Goal: Task Accomplishment & Management: Use online tool/utility

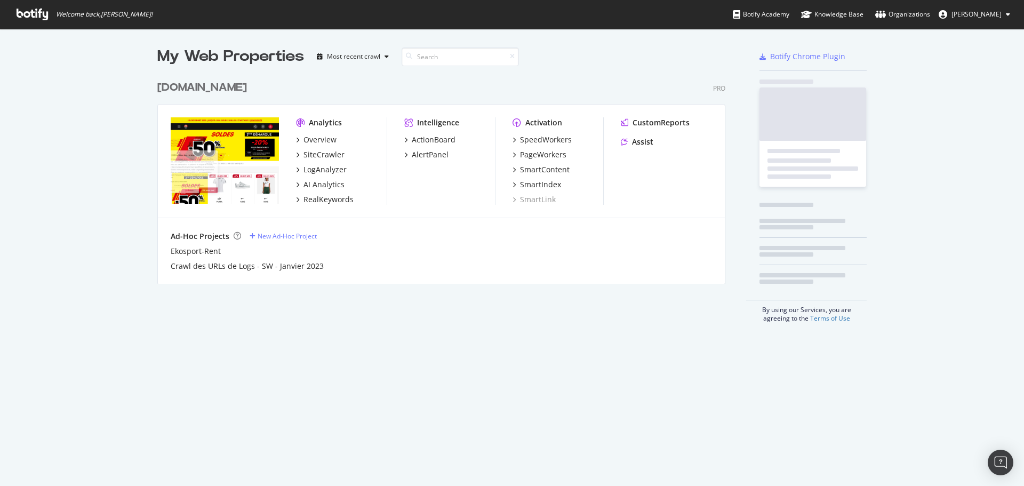
scroll to position [209, 569]
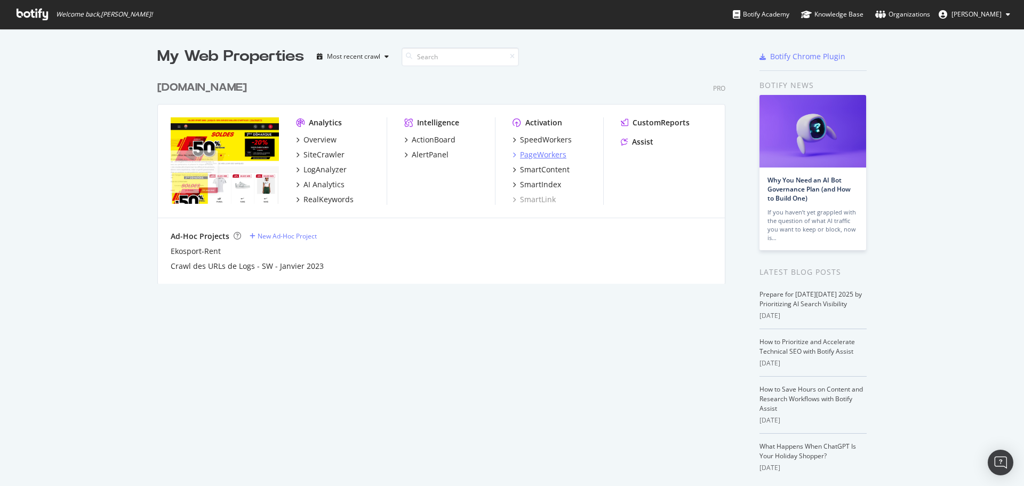
click at [545, 156] on div "PageWorkers" at bounding box center [543, 154] width 46 height 11
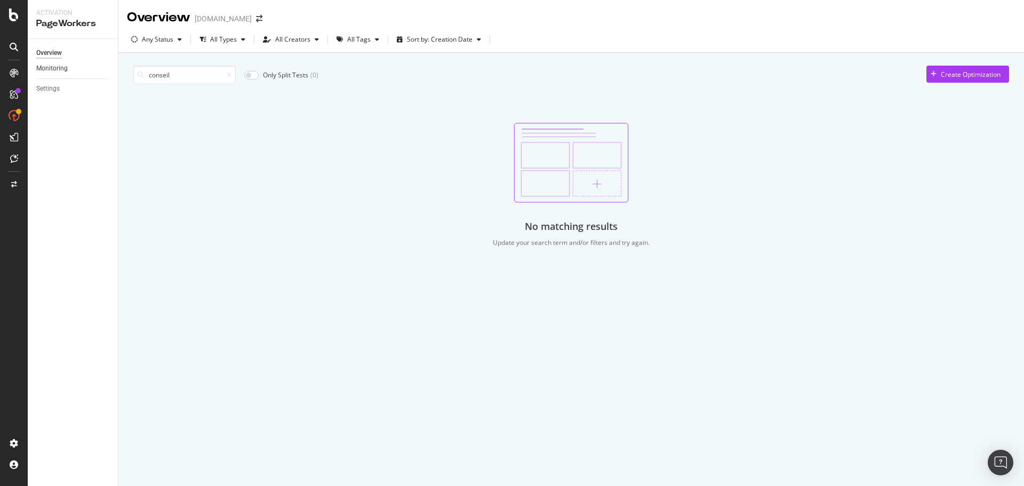
drag, startPoint x: 195, startPoint y: 74, endPoint x: 89, endPoint y: 69, distance: 106.2
click at [89, 69] on div "Activation PageWorkers Overview Monitoring Settings Overview [DOMAIN_NAME] Any …" at bounding box center [526, 243] width 996 height 486
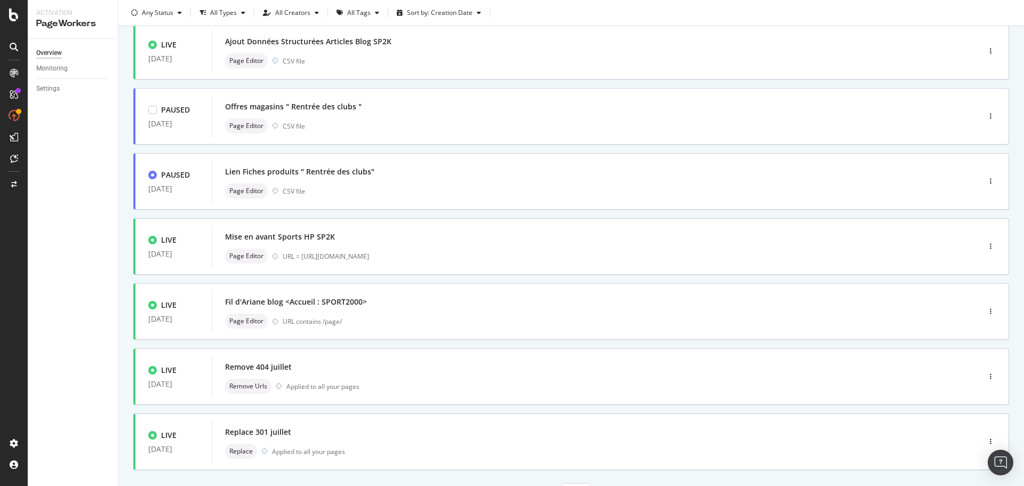
scroll to position [320, 0]
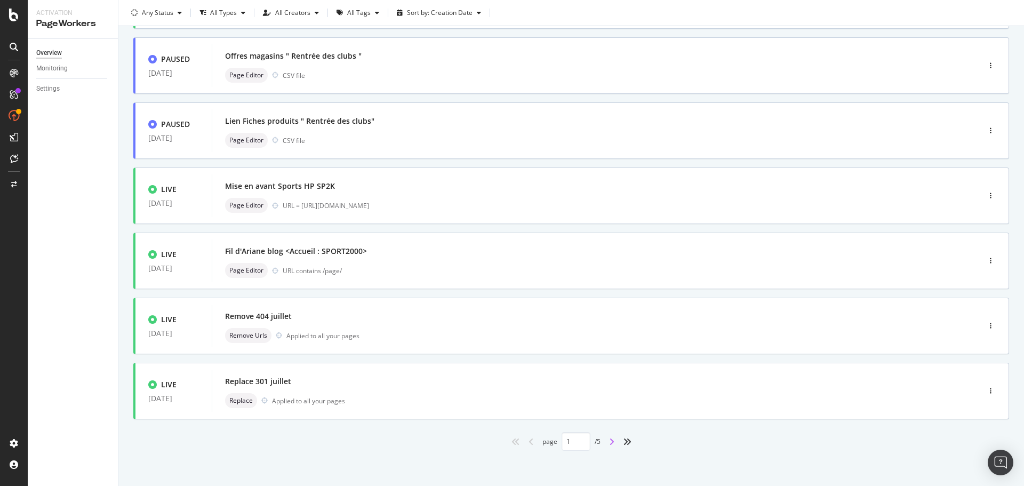
click at [609, 443] on icon "angle-right" at bounding box center [611, 441] width 5 height 9
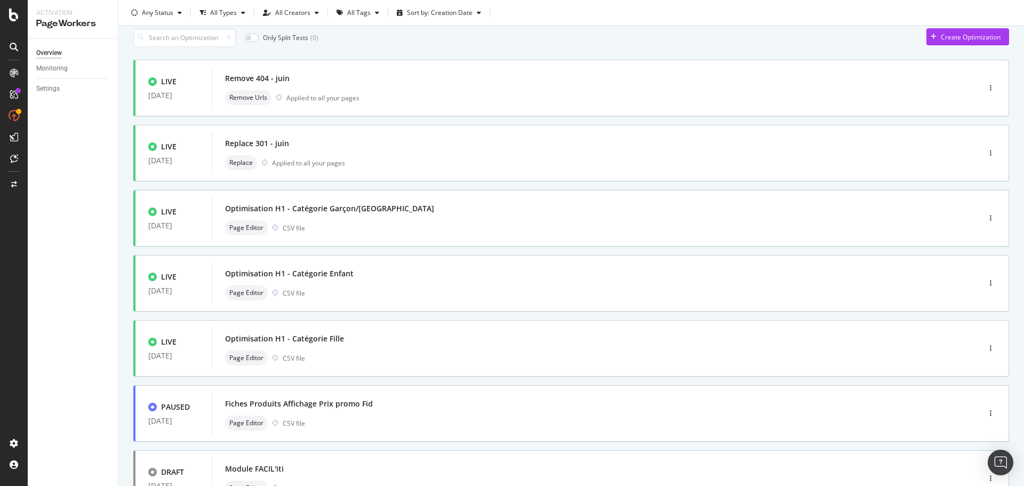
scroll to position [0, 0]
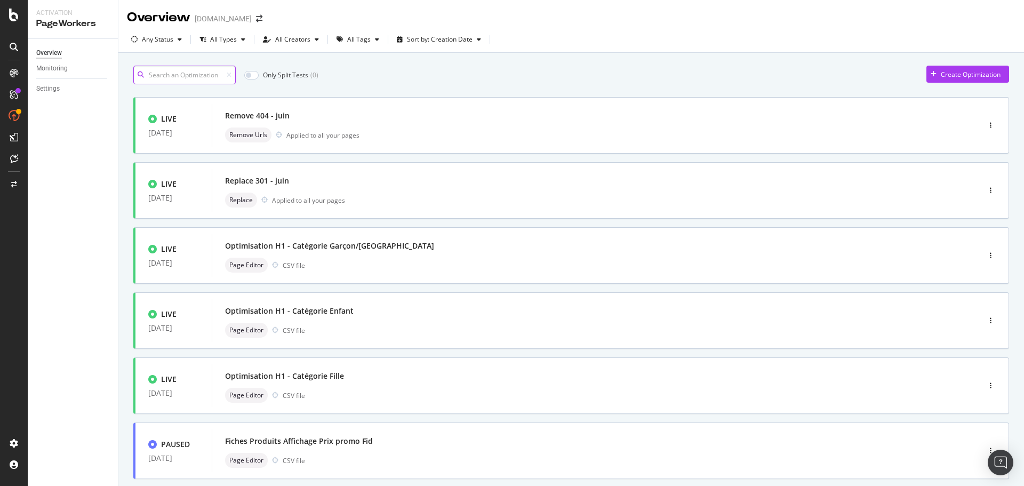
click at [217, 75] on input at bounding box center [184, 75] width 102 height 19
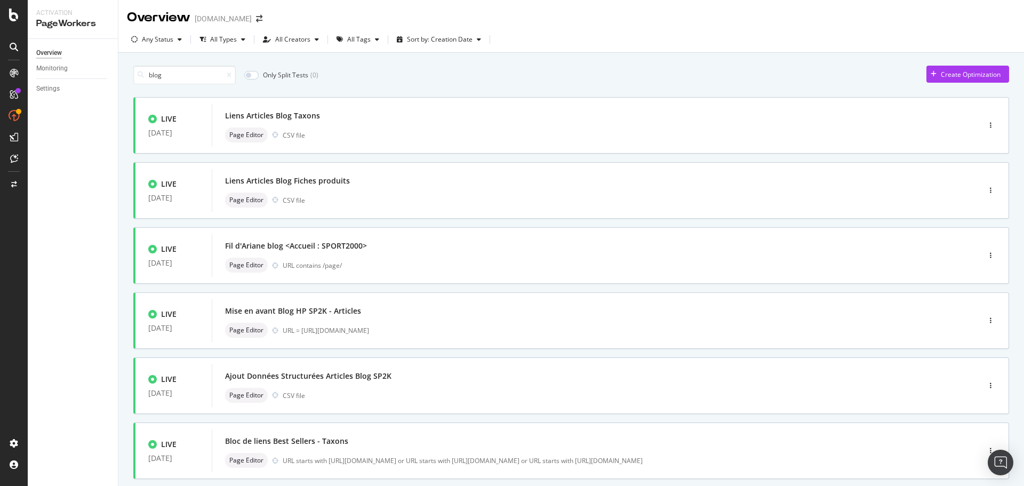
type input "1"
click at [336, 313] on div "Mise en avant Blog HP SP2K - Articles" at bounding box center [293, 311] width 136 height 11
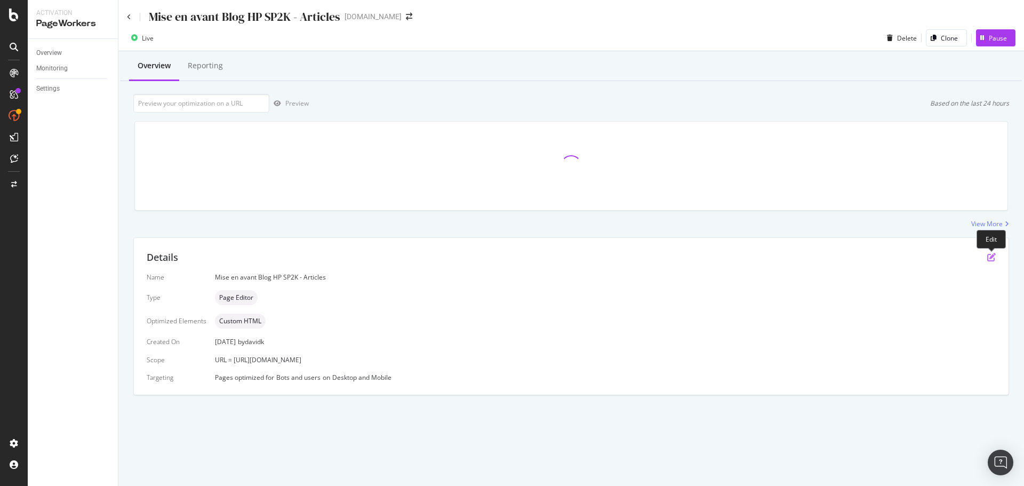
click at [990, 259] on icon "pen-to-square" at bounding box center [991, 257] width 9 height 9
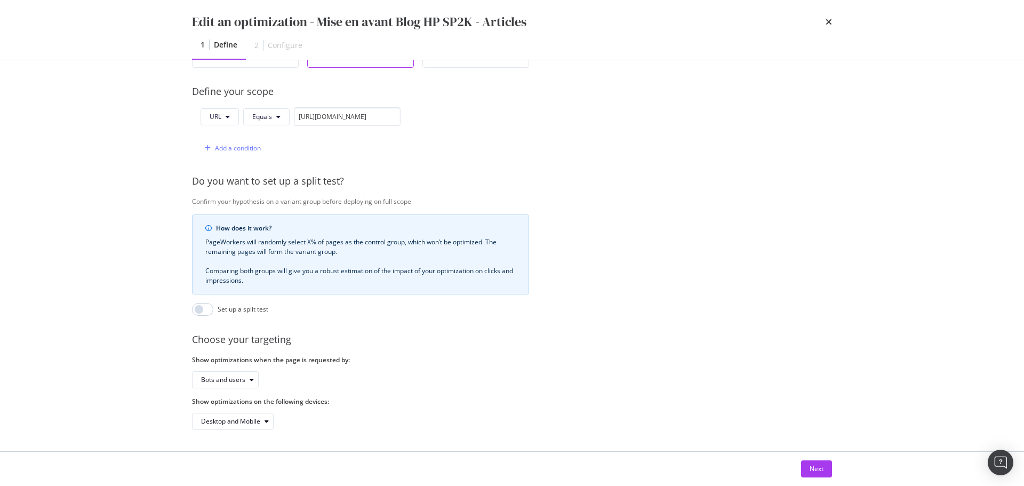
scroll to position [253, 0]
click at [816, 465] on div "Next" at bounding box center [817, 468] width 14 height 9
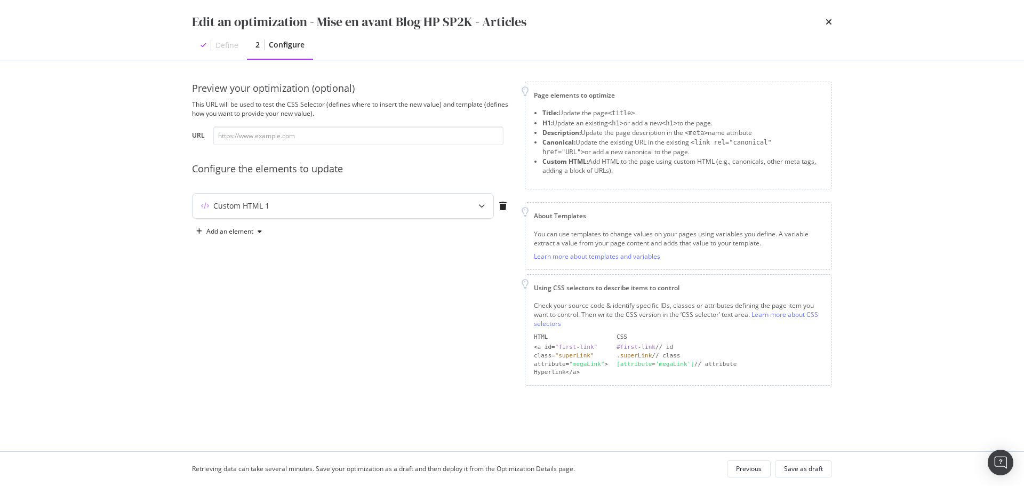
click at [482, 207] on icon "modal" at bounding box center [481, 206] width 6 height 6
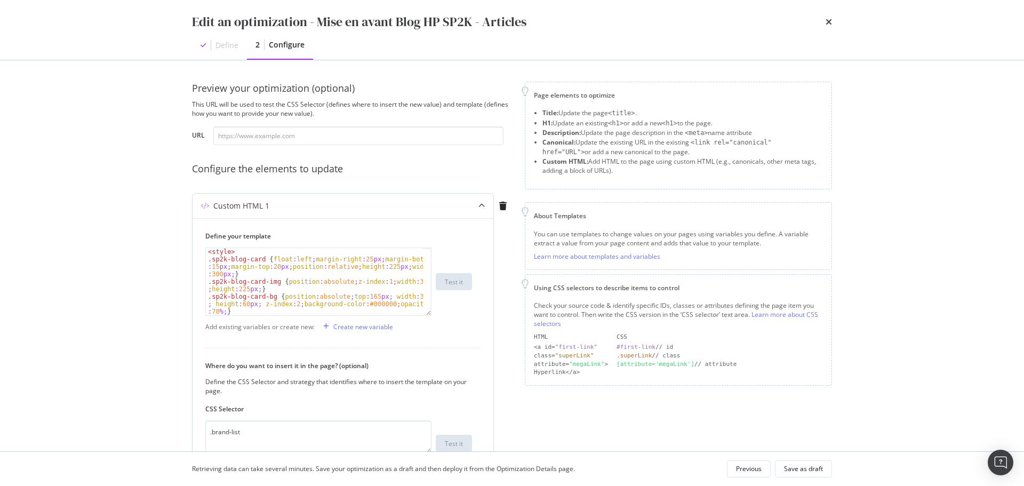
click at [342, 284] on div "< style > .sp2k-blog-card { float : left ; margin-right : 25 px ; margin-bottom…" at bounding box center [314, 296] width 217 height 97
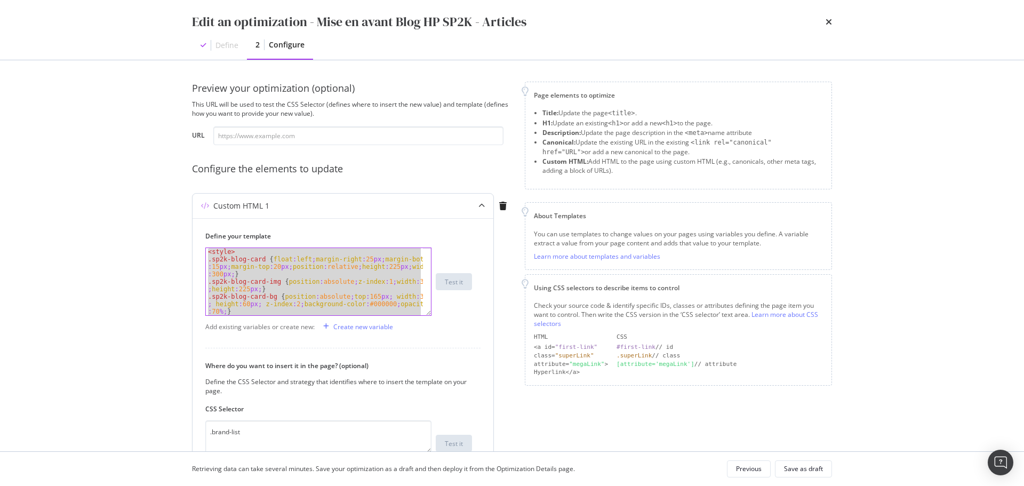
click at [293, 286] on div "< style > .sp2k-blog-card { float : left ; margin-right : 25 px ; margin-bottom…" at bounding box center [314, 281] width 217 height 67
click at [285, 282] on div "< style > .sp2k-blog-card { float : left ; margin-right : 25 px ; margin-bottom…" at bounding box center [314, 281] width 217 height 67
click at [308, 256] on div "< style > .sp2k-blog-card { float : left ; margin-right : 25 px ; margin-bottom…" at bounding box center [314, 281] width 217 height 67
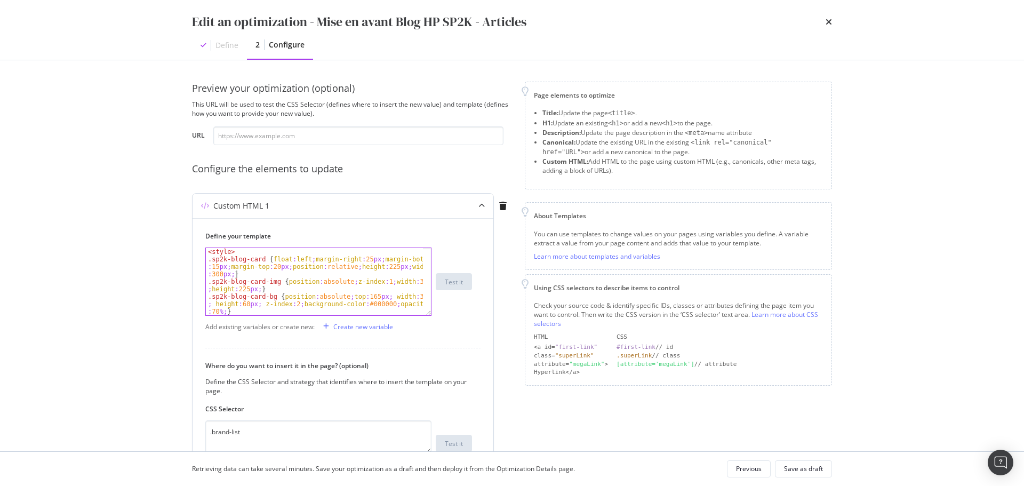
click at [284, 275] on div "< style > .sp2k-blog-card { float : left ; margin-right : 25 px ; margin-bottom…" at bounding box center [314, 296] width 217 height 97
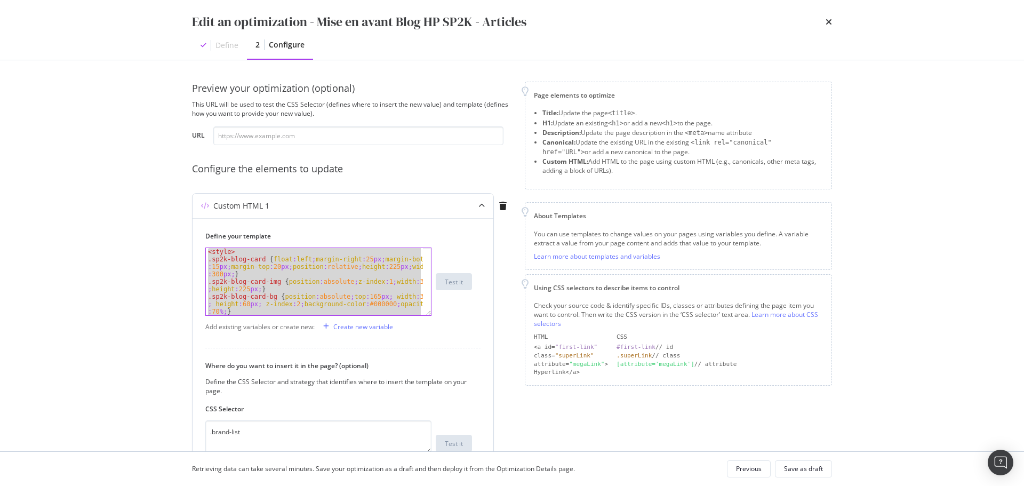
paste textarea "Cursor at row 43"
type textarea "</div>"
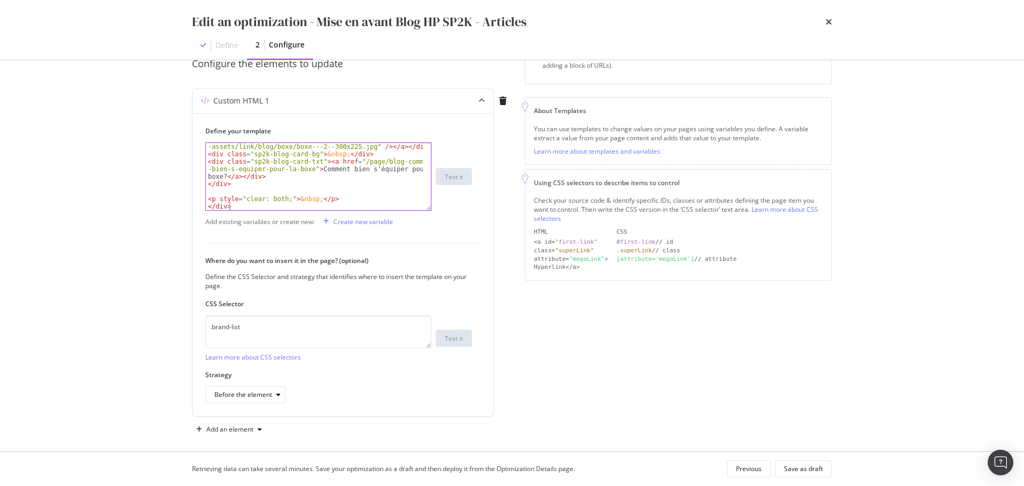
scroll to position [113, 0]
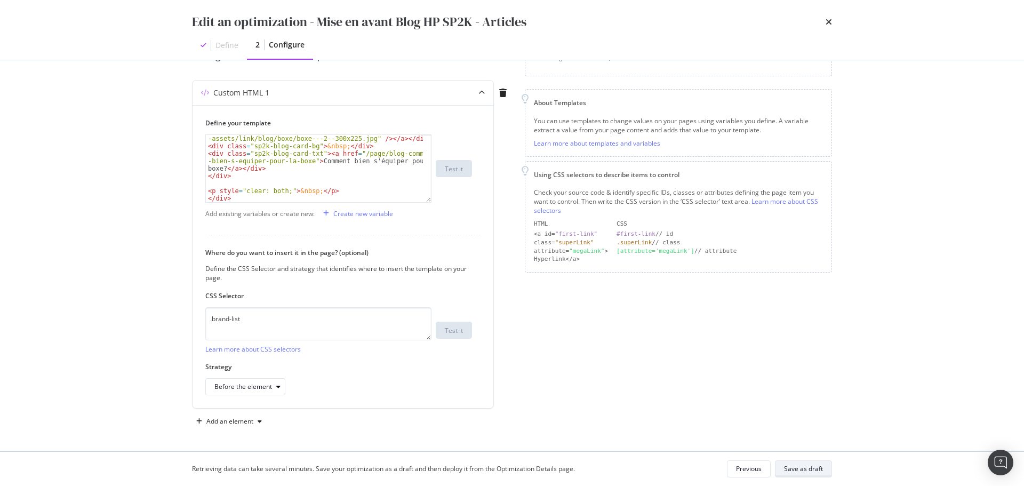
click at [800, 465] on div "Save as draft" at bounding box center [803, 468] width 39 height 9
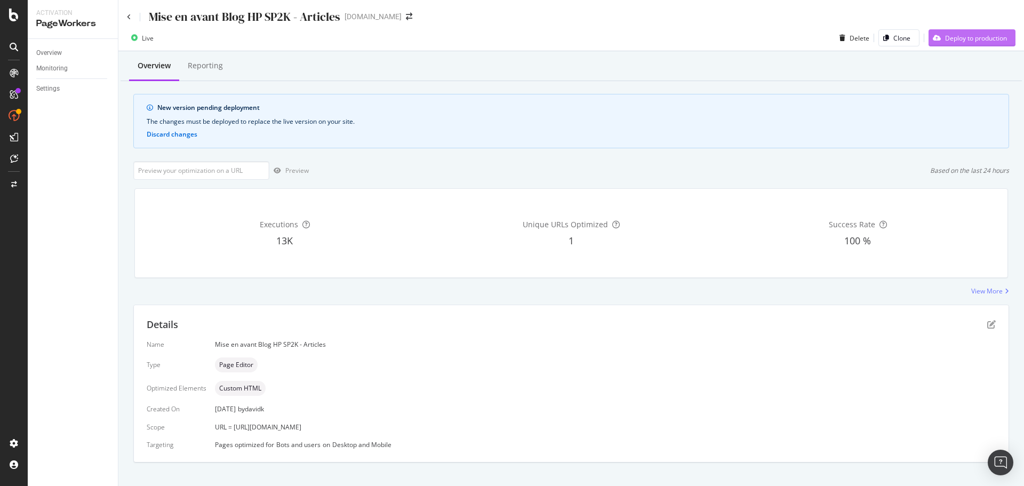
click at [956, 37] on div "Deploy to production" at bounding box center [976, 38] width 62 height 9
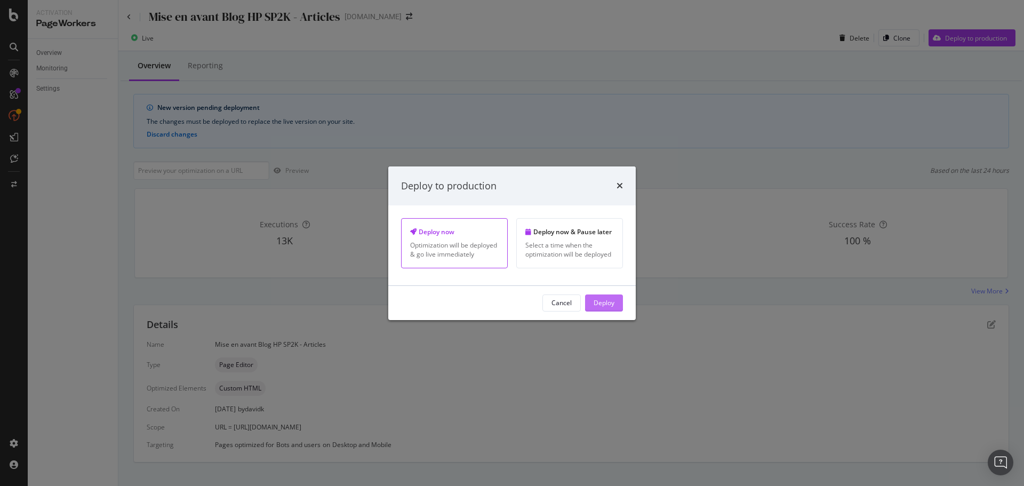
click at [599, 305] on div "Deploy" at bounding box center [604, 302] width 21 height 9
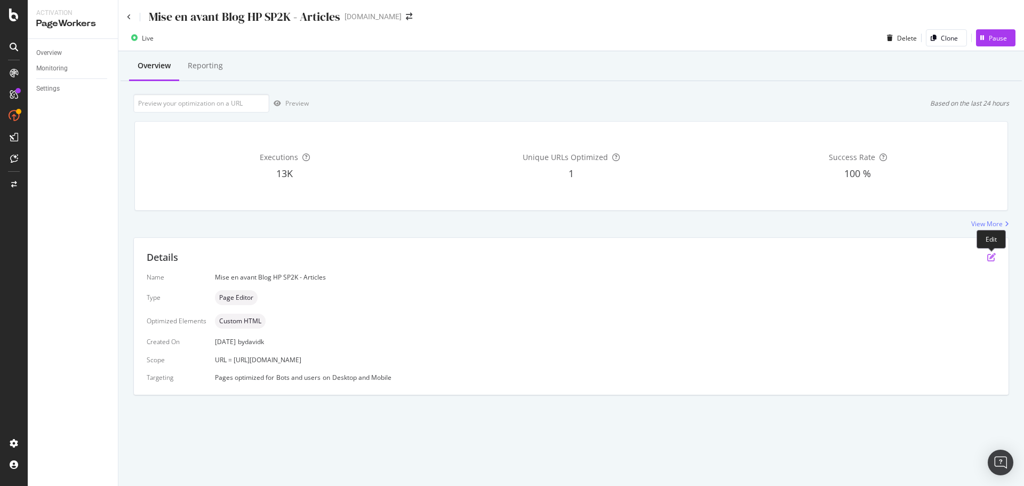
click at [992, 257] on icon "pen-to-square" at bounding box center [991, 257] width 9 height 9
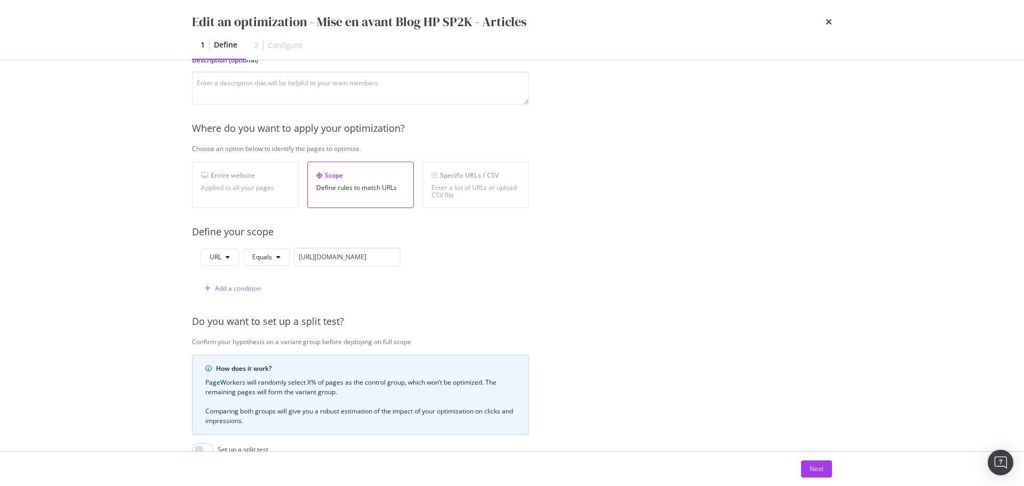
scroll to position [253, 0]
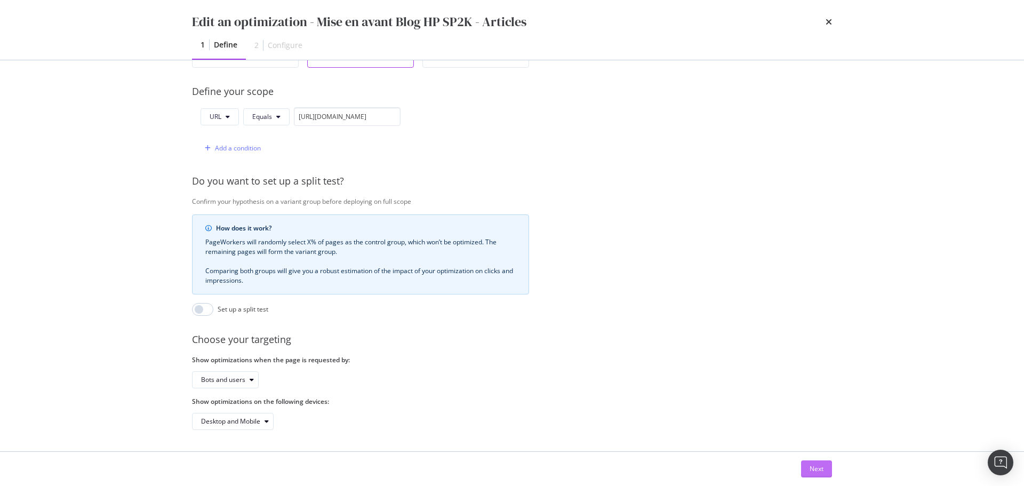
click at [806, 461] on button "Next" at bounding box center [816, 468] width 31 height 17
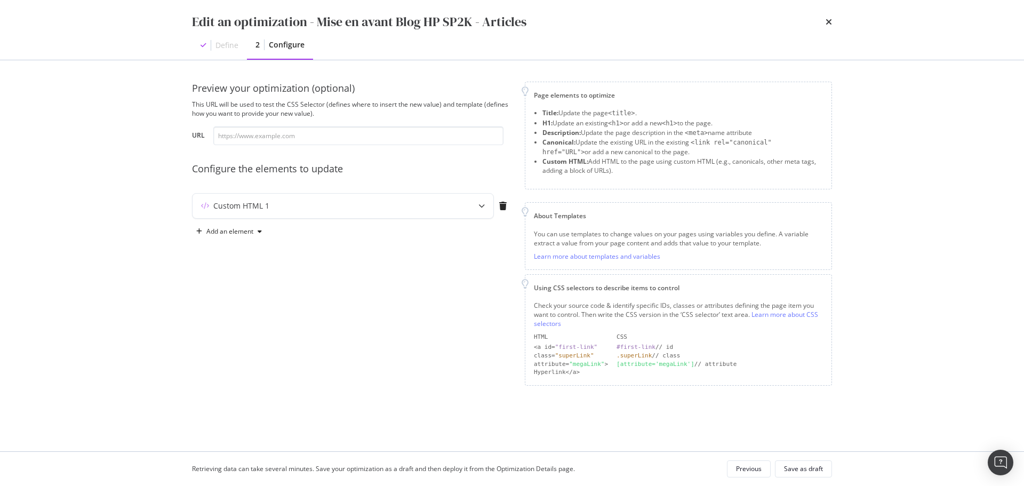
scroll to position [0, 0]
click at [372, 203] on div "Custom HTML 1" at bounding box center [322, 206] width 259 height 11
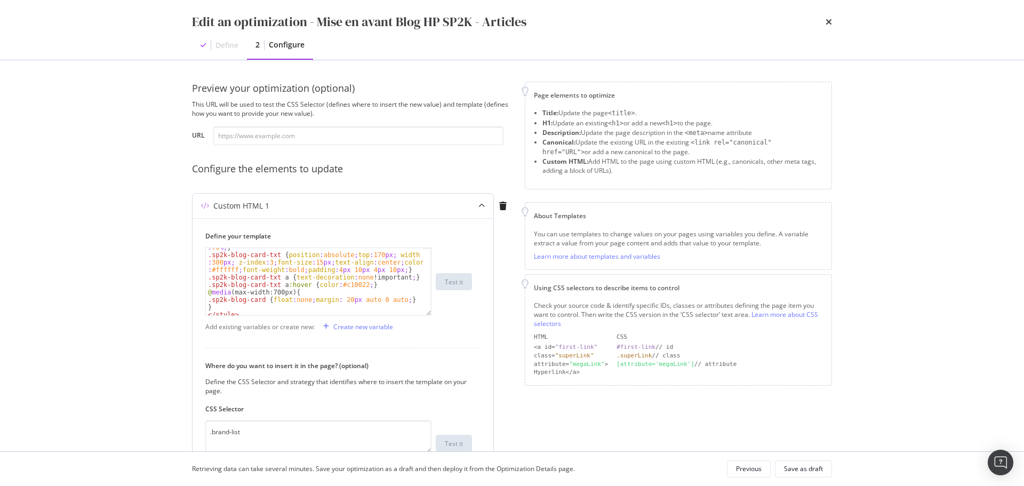
scroll to position [64, 0]
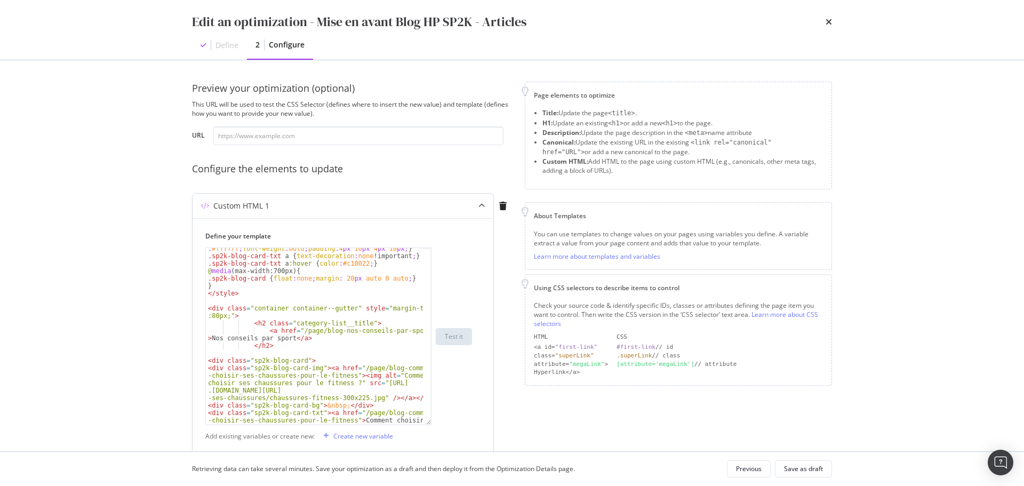
drag, startPoint x: 425, startPoint y: 311, endPoint x: 429, endPoint y: 420, distance: 108.9
click at [429, 420] on div ".sp2k-blog-card-txt { position : absolute ; top : 170 px ; width : 300 px ; z-i…" at bounding box center [318, 336] width 226 height 178
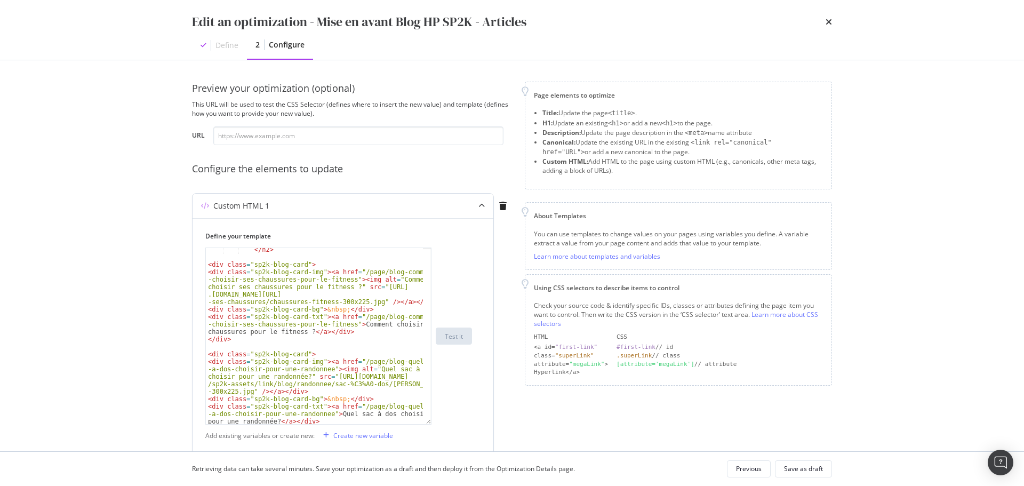
scroll to position [213, 0]
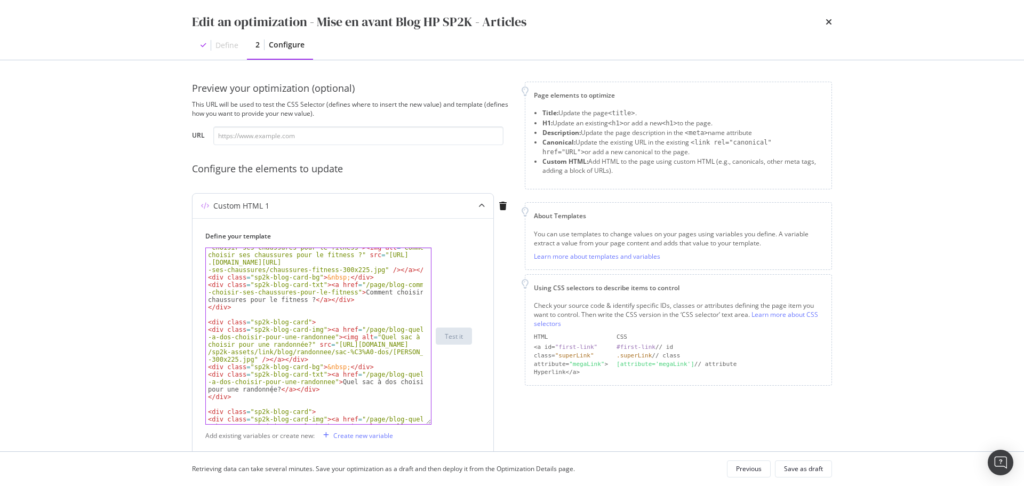
click at [270, 389] on div "< div class = "sp2k-blog-card-img" > < a href = "/page/blog-comment -choisir-se…" at bounding box center [314, 365] width 217 height 258
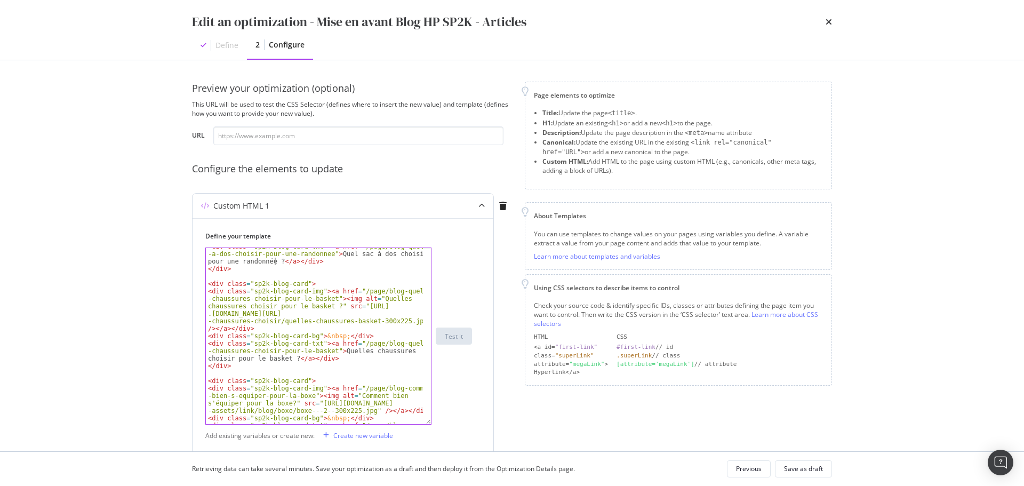
scroll to position [392, 0]
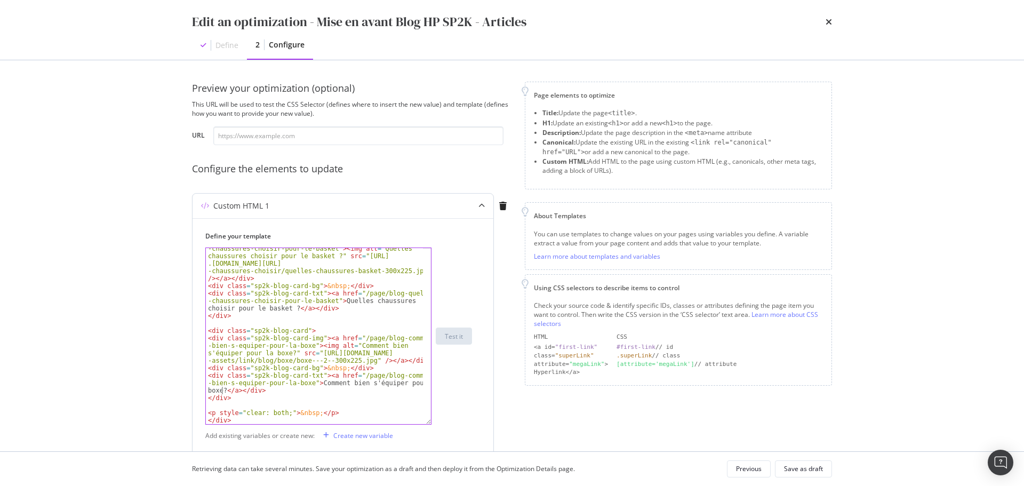
click at [221, 390] on div "< div class = "sp2k-blog-card-img" > < a href = "/page/blog-quelles -chaussures…" at bounding box center [314, 351] width 217 height 228
type textarea "<div class="sp2k-blog-card-txt"><a href="/page/blog-comment-bien-s-equiper-pour…"
click at [802, 468] on div "Save as draft" at bounding box center [803, 468] width 39 height 9
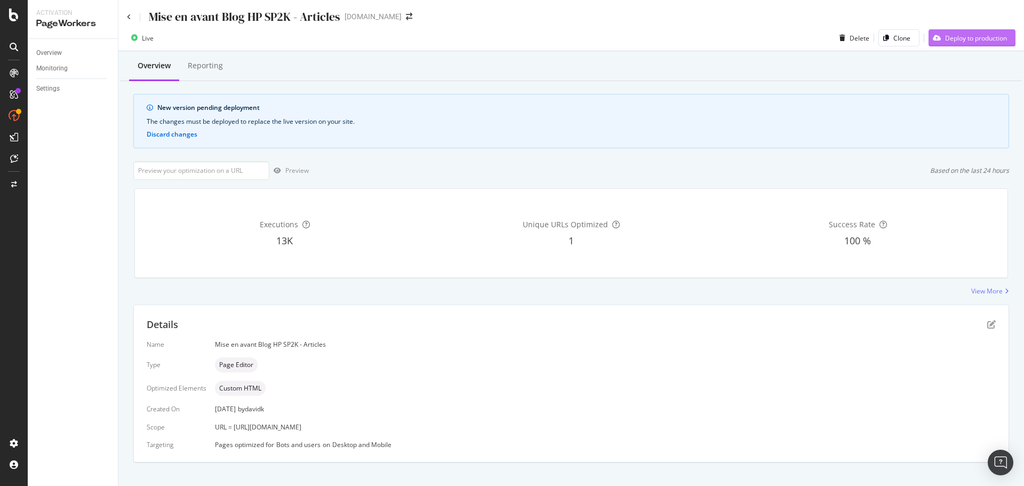
click at [968, 40] on div "Deploy to production" at bounding box center [976, 38] width 62 height 9
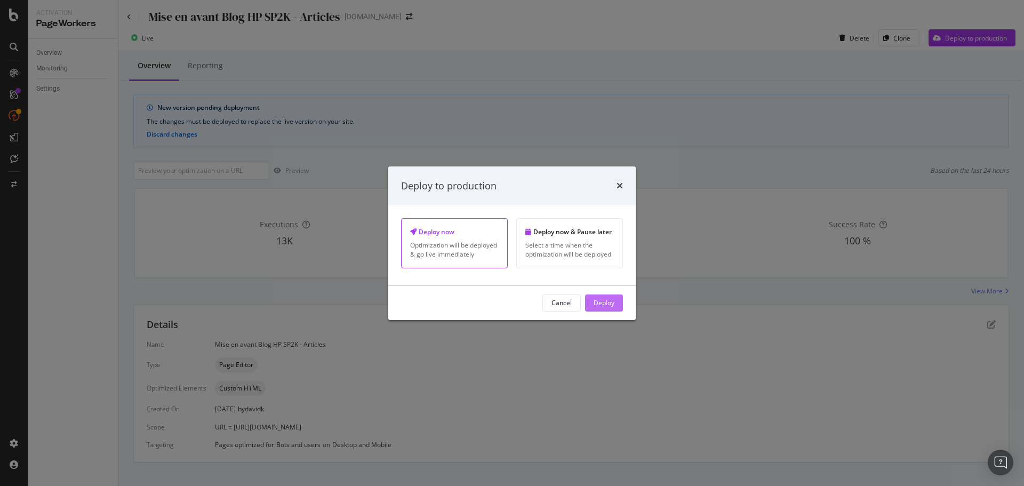
click at [606, 305] on div "Deploy" at bounding box center [604, 302] width 21 height 9
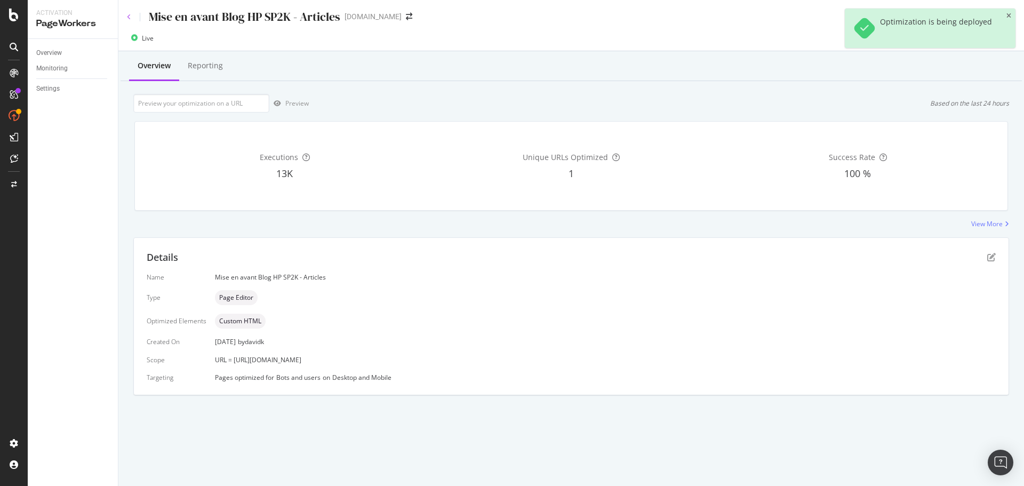
click at [130, 17] on icon at bounding box center [129, 17] width 4 height 6
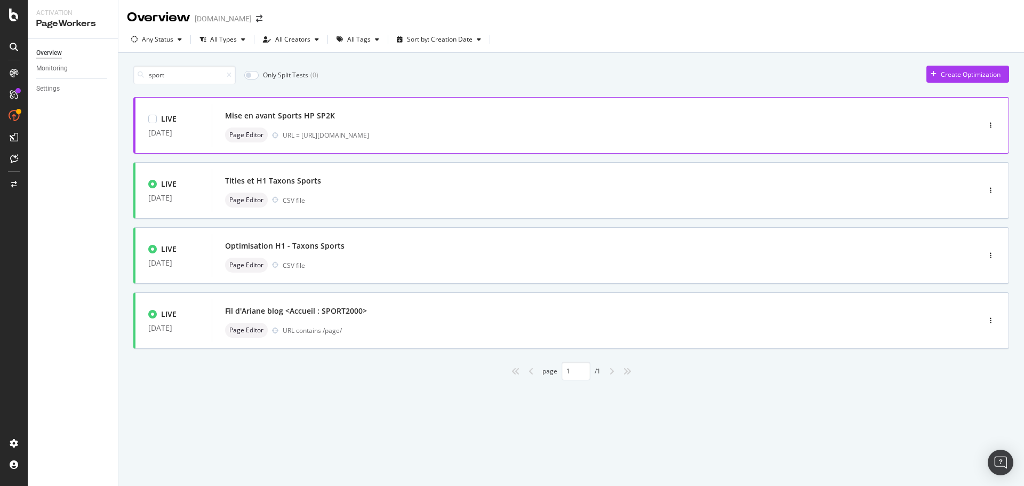
click at [285, 116] on div "Mise en avant Sports HP SP2K" at bounding box center [280, 115] width 110 height 11
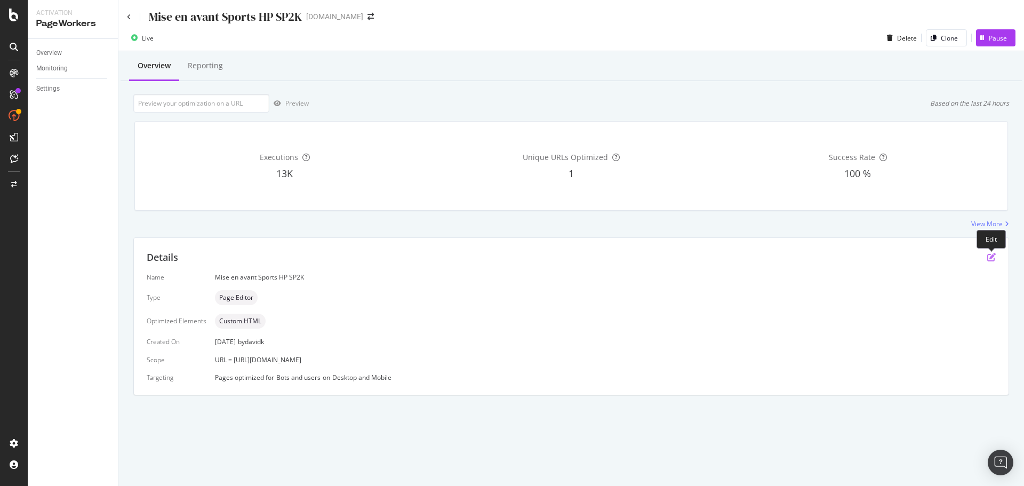
click at [991, 258] on icon "pen-to-square" at bounding box center [991, 257] width 9 height 9
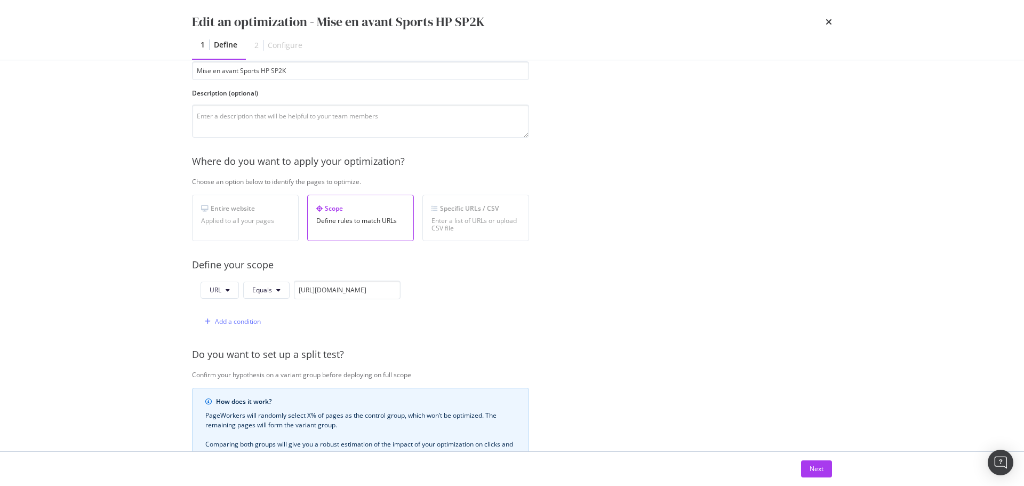
scroll to position [160, 0]
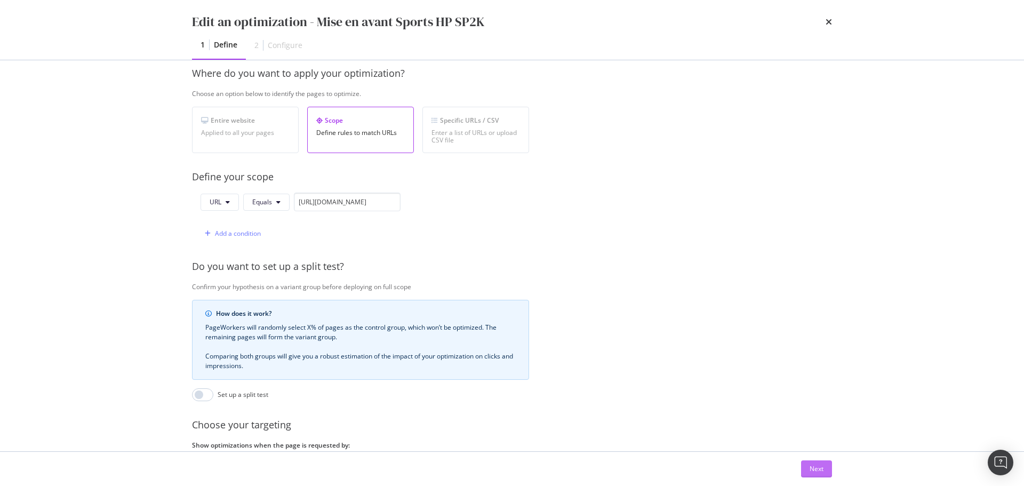
click at [815, 463] on div "Next" at bounding box center [817, 469] width 14 height 16
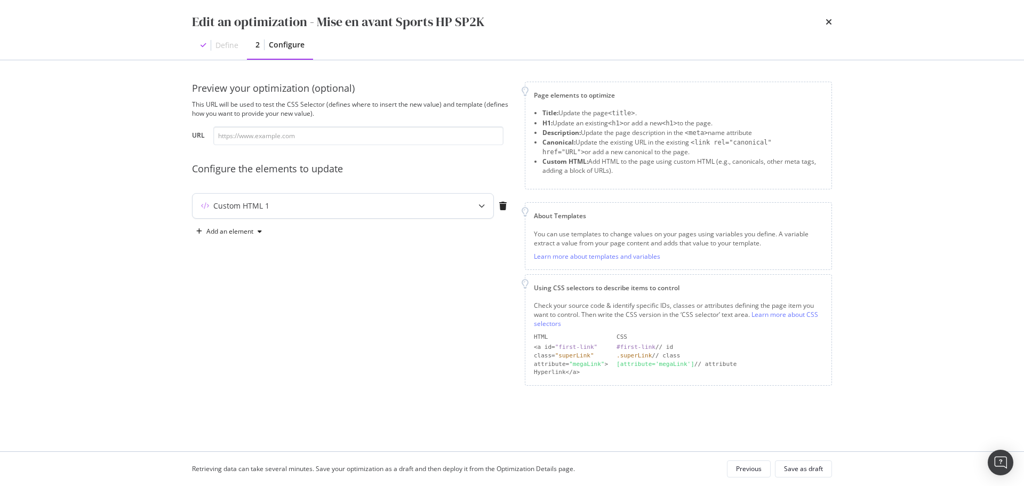
click at [463, 209] on div "Custom HTML 1" at bounding box center [343, 206] width 301 height 25
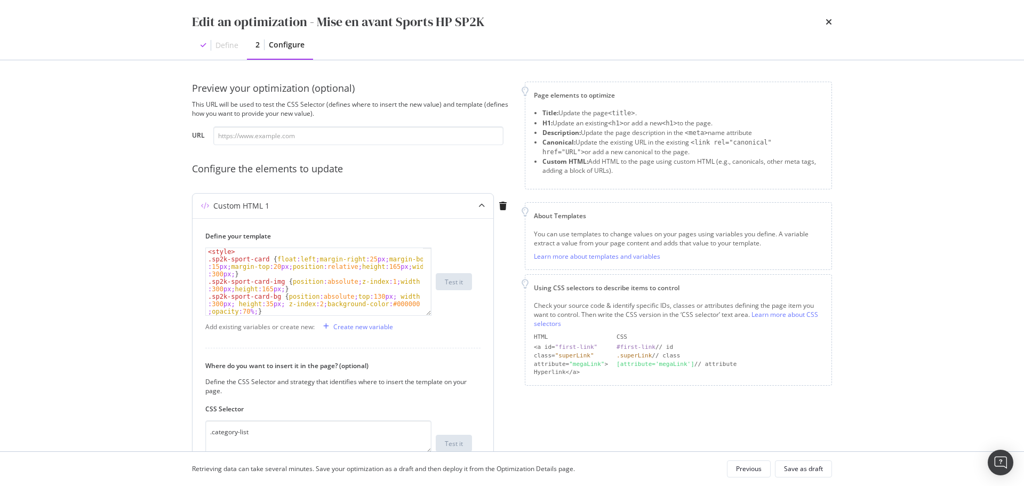
click at [279, 277] on div "< style > .sp2k-sport-card { float : left ; margin-right : 25 px ; margin-botto…" at bounding box center [314, 296] width 217 height 97
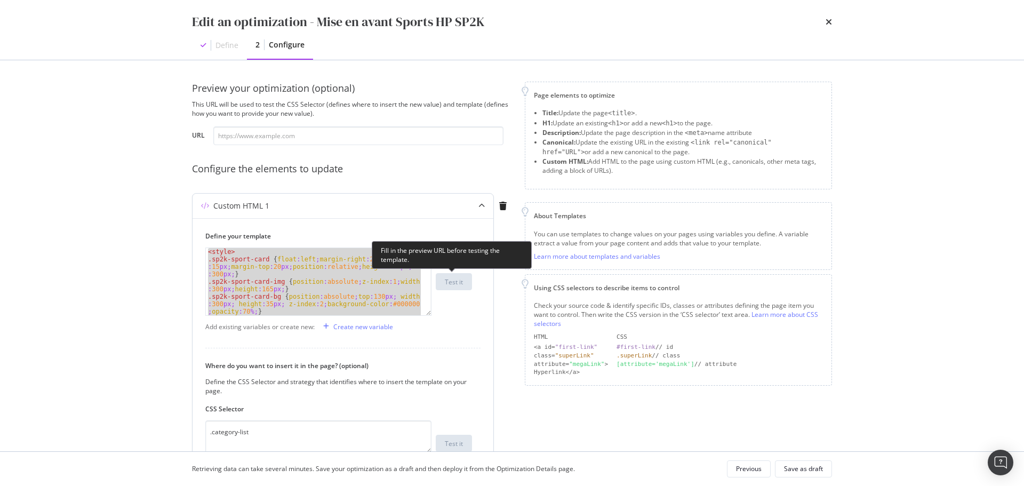
click at [400, 273] on div "< style > .sp2k-sport-card { float : left ; margin-right : 25 px ; margin-botto…" at bounding box center [314, 281] width 217 height 67
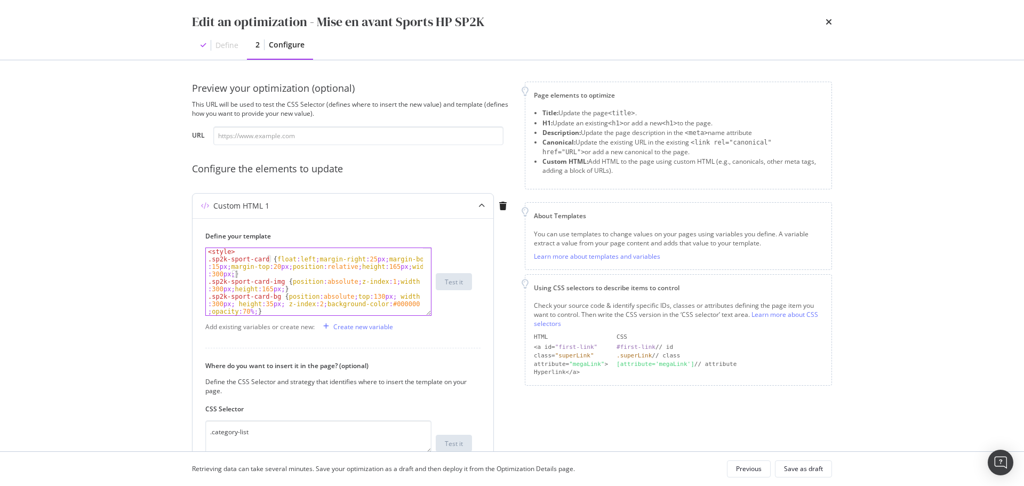
click at [313, 277] on div "< style > .sp2k-sport-card { float : left ; margin-right : 25 px ; margin-botto…" at bounding box center [314, 296] width 217 height 97
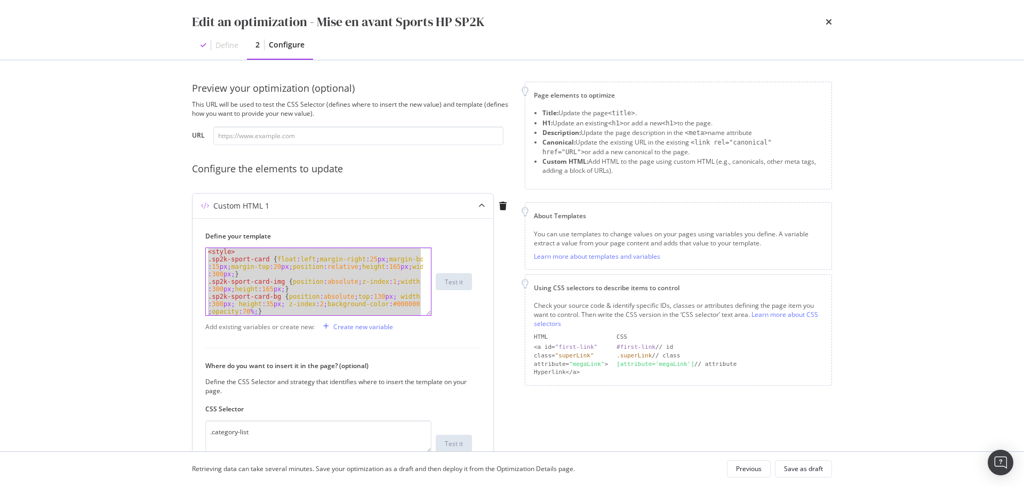
click at [325, 281] on div "< style > .sp2k-sport-card { float : left ; margin-right : 25 px ; margin-botto…" at bounding box center [314, 281] width 217 height 67
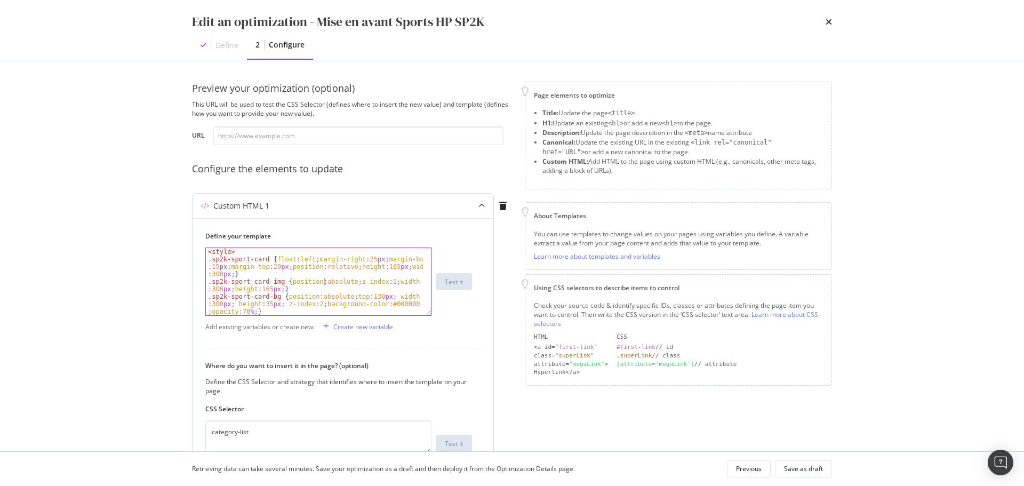
click at [297, 284] on div "< style > .sp2k-sport-card { float : left ; margin-right : 25 px ; margin-botto…" at bounding box center [314, 296] width 217 height 97
type textarea "</div>"
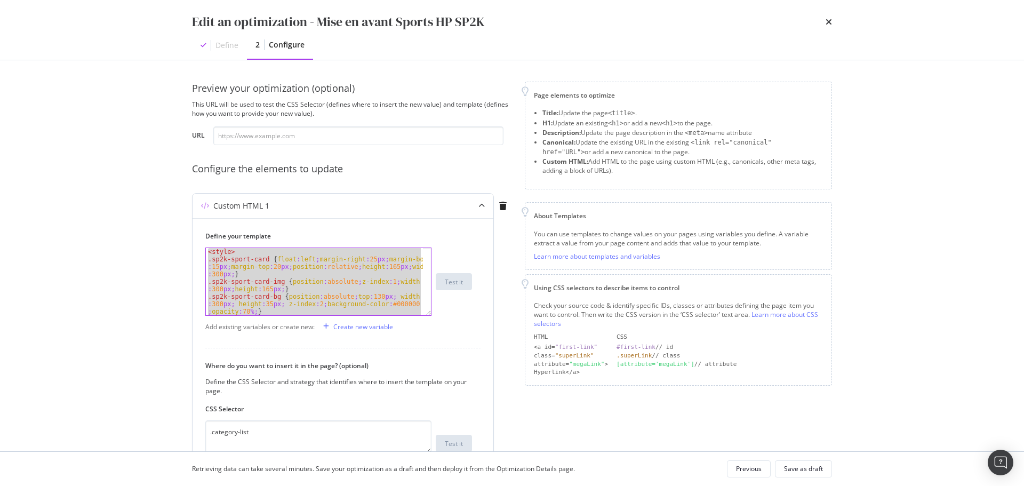
paste textarea "Cursor at row 44"
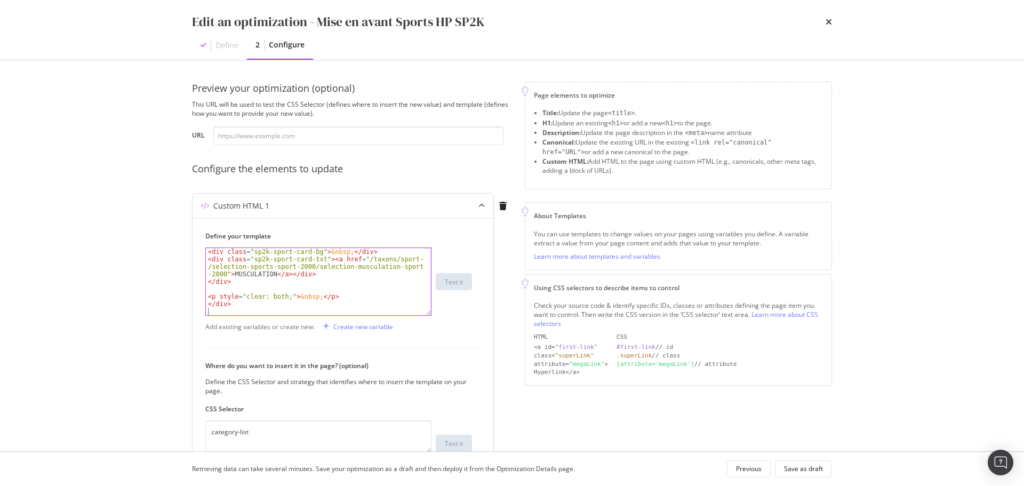
scroll to position [478, 0]
click at [802, 465] on div "Save as draft" at bounding box center [803, 468] width 39 height 9
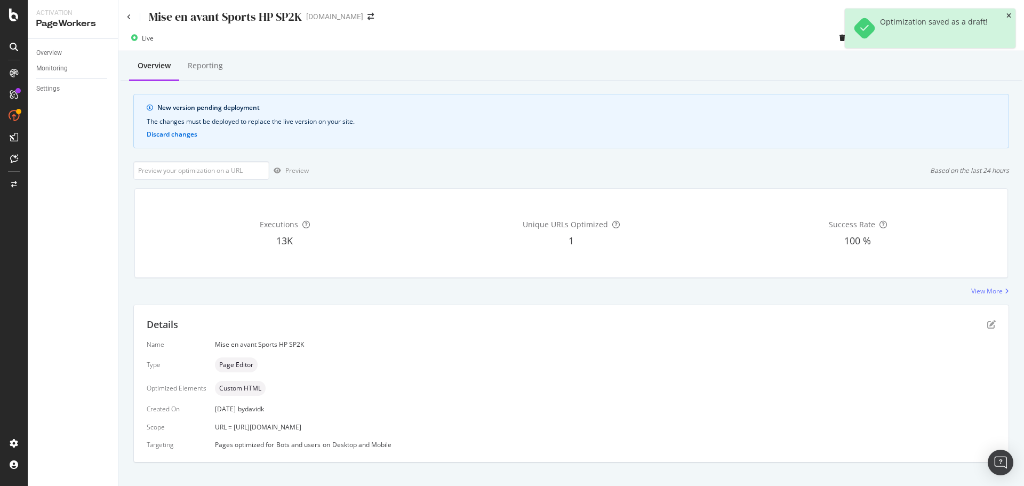
click at [1009, 16] on icon "close toast" at bounding box center [1009, 16] width 5 height 6
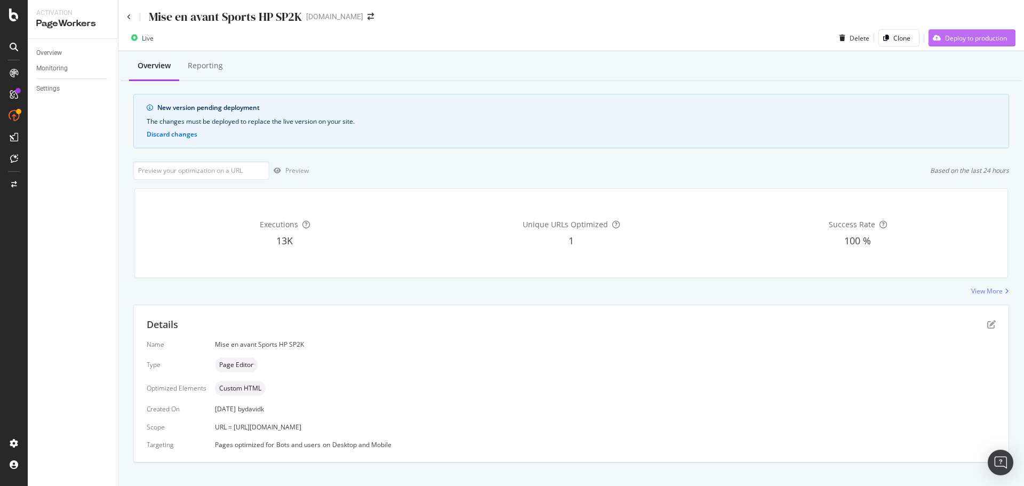
click at [963, 39] on div "Deploy to production" at bounding box center [976, 38] width 62 height 9
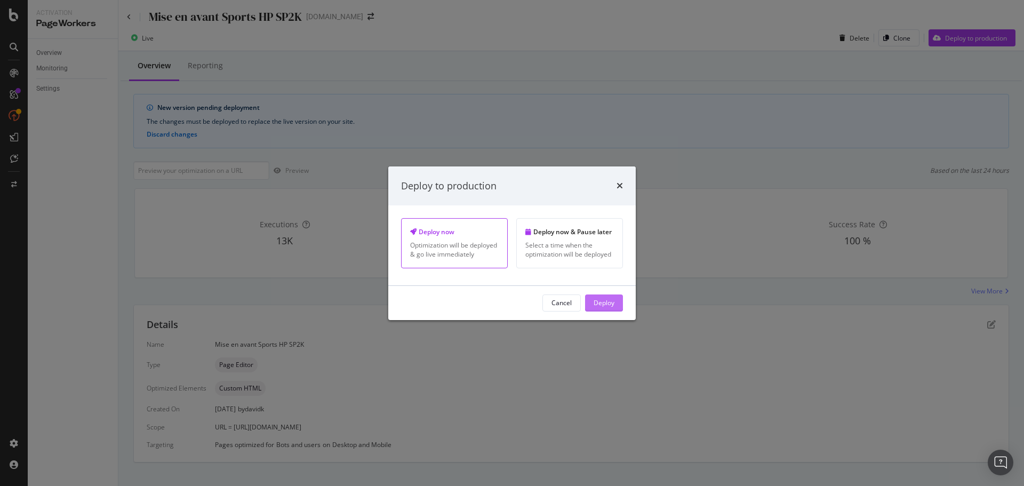
click at [607, 304] on div "Deploy" at bounding box center [604, 302] width 21 height 9
